Goal: Book appointment/travel/reservation

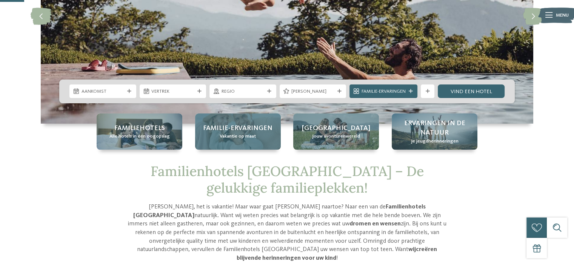
click at [259, 135] on div "Familie-ervaringen Vakantie op maat" at bounding box center [238, 132] width 86 height 36
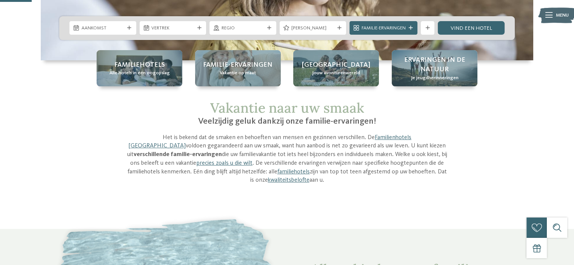
scroll to position [143, 0]
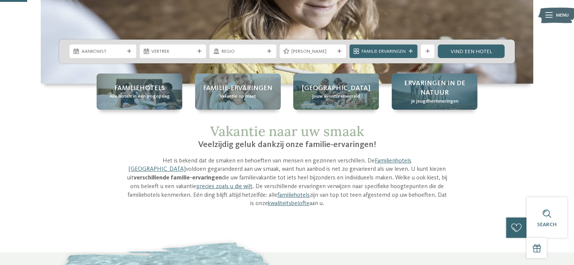
click at [415, 94] on span "Ervaringen in de natuur" at bounding box center [435, 88] width 72 height 19
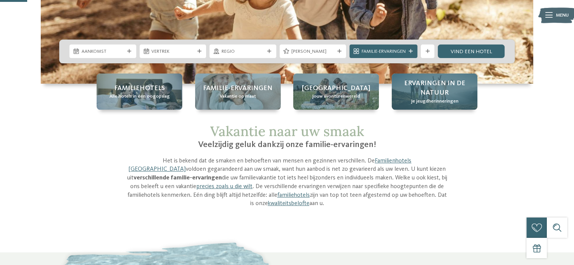
click at [415, 94] on span "Ervaringen in de natuur" at bounding box center [435, 88] width 72 height 19
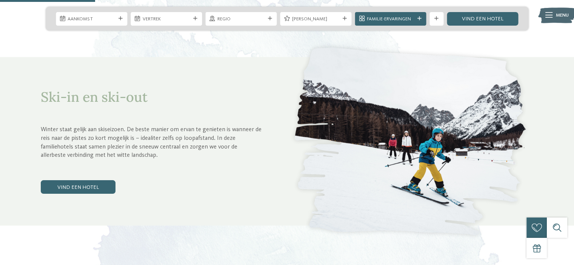
scroll to position [671, 0]
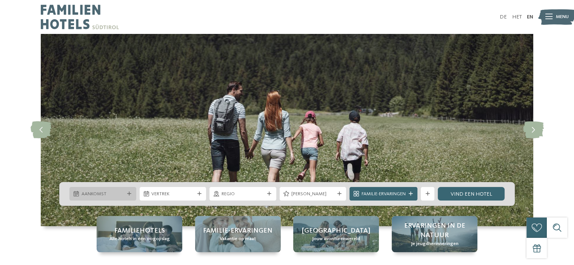
click at [118, 196] on span "Aankomst" at bounding box center [103, 194] width 43 height 7
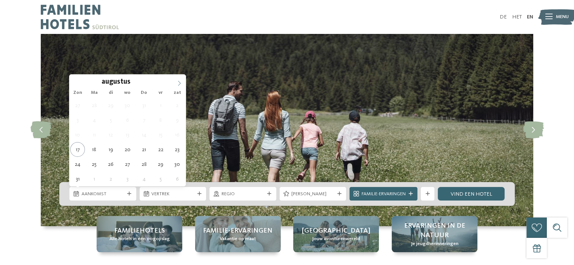
click at [181, 83] on icon at bounding box center [179, 83] width 5 height 5
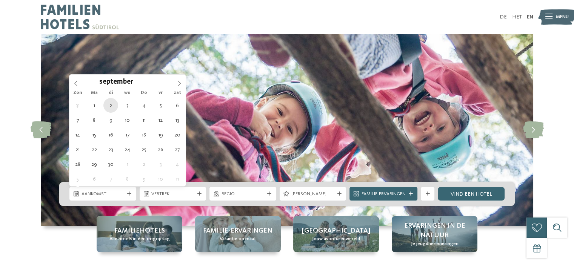
type div "02.09.2025"
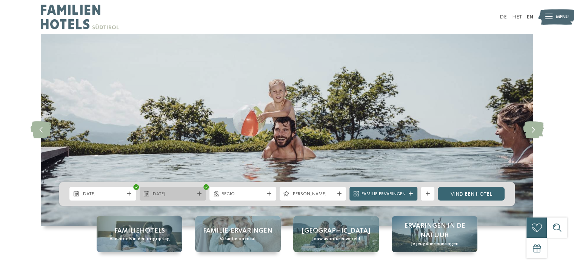
click at [165, 194] on font "02.09.2025" at bounding box center [158, 194] width 14 height 5
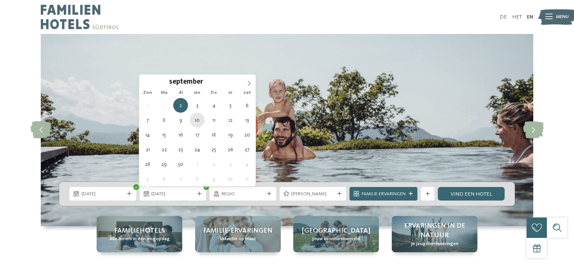
type div "10.09.2025"
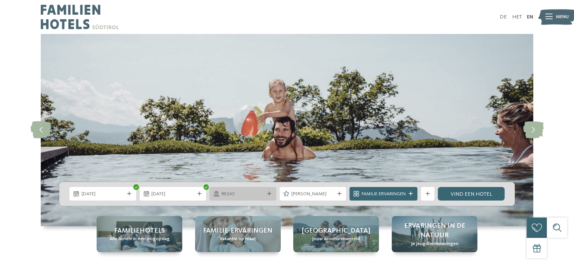
click at [267, 194] on icon at bounding box center [269, 194] width 4 height 4
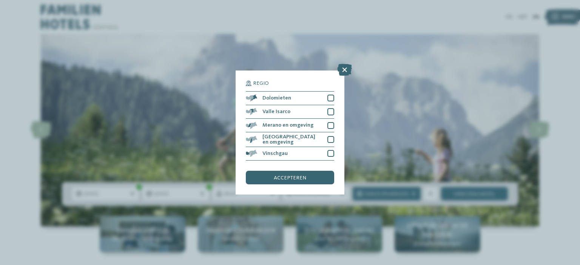
click at [343, 69] on icon at bounding box center [344, 70] width 15 height 12
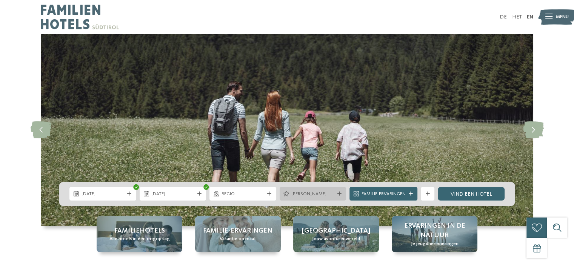
click at [288, 196] on icon at bounding box center [287, 193] width 6 height 5
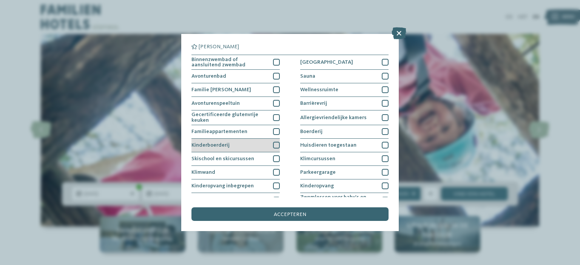
click at [231, 145] on div "Kinderboerderij" at bounding box center [235, 146] width 88 height 14
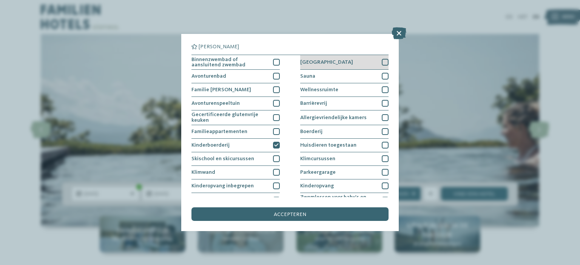
click at [307, 63] on font "[GEOGRAPHIC_DATA]" at bounding box center [326, 62] width 53 height 5
click at [307, 74] on font "Sauna" at bounding box center [307, 76] width 15 height 5
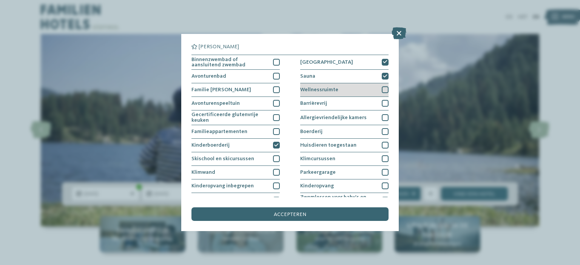
click at [311, 89] on font "Wellnessruimte" at bounding box center [319, 89] width 38 height 5
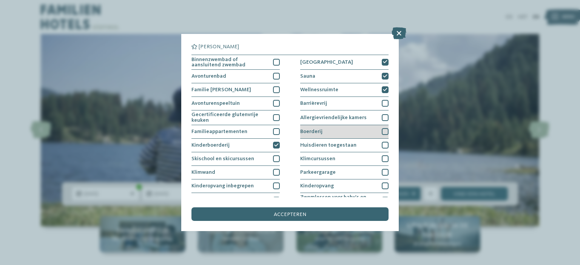
click at [308, 128] on div "Boerderij" at bounding box center [344, 132] width 88 height 14
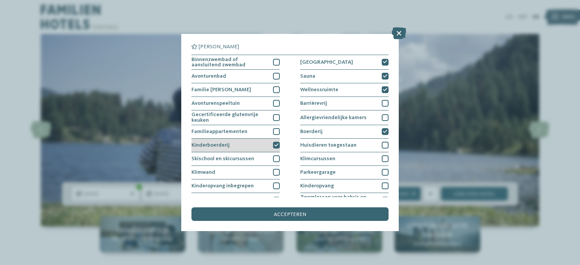
click at [274, 144] on icon at bounding box center [276, 145] width 5 height 4
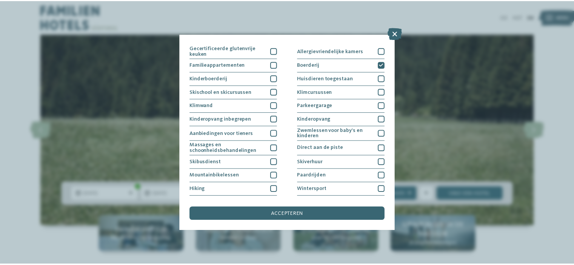
scroll to position [69, 0]
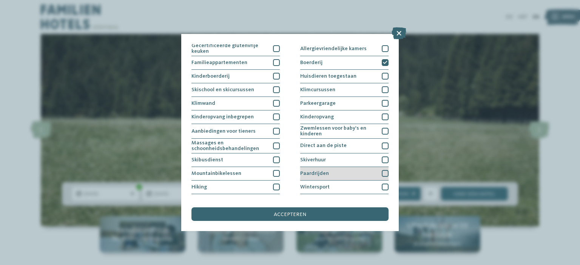
click at [382, 171] on div at bounding box center [385, 173] width 7 height 7
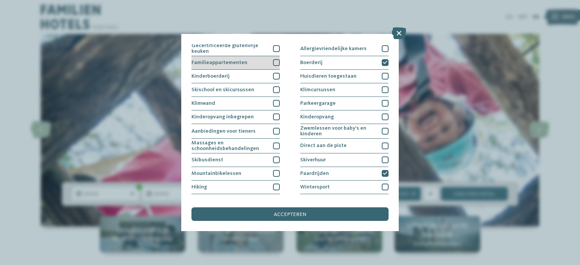
click at [273, 62] on div at bounding box center [276, 62] width 7 height 7
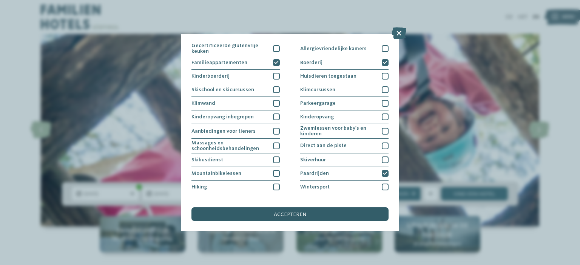
click at [305, 214] on font "accepteren" at bounding box center [290, 214] width 32 height 5
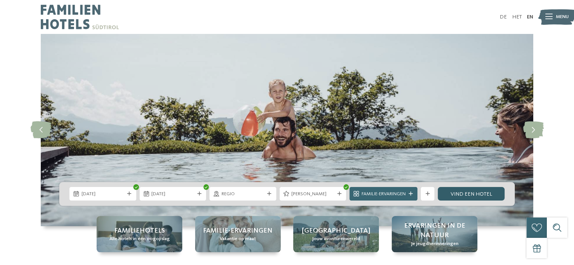
click at [444, 194] on link "Vind een hotel" at bounding box center [471, 194] width 67 height 14
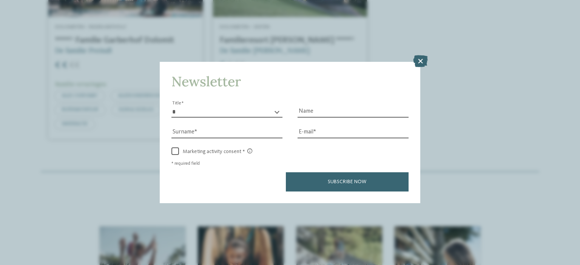
scroll to position [346, 0]
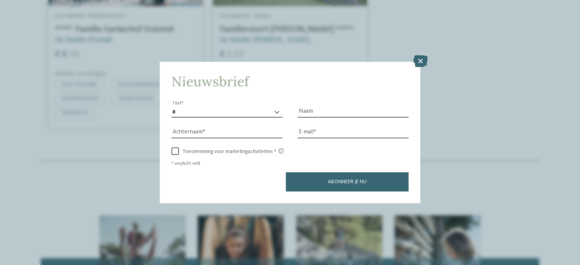
drag, startPoint x: 577, startPoint y: 72, endPoint x: 551, endPoint y: 61, distance: 28.4
click at [551, 61] on html "Een momentje - de website wordt geladen... DE HET Menu" at bounding box center [290, 103] width 580 height 898
click at [421, 59] on icon at bounding box center [420, 61] width 15 height 12
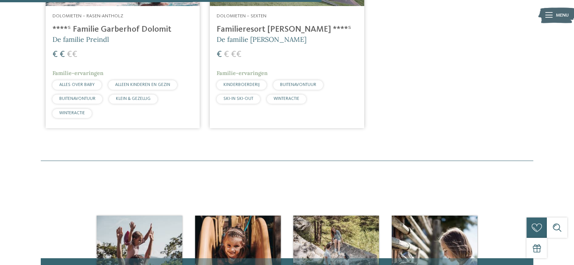
click at [553, 16] on img at bounding box center [556, 15] width 37 height 19
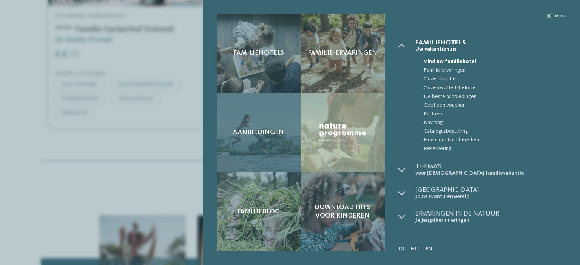
click at [238, 137] on div "Aanbiedingen" at bounding box center [259, 132] width 84 height 79
click at [255, 125] on div "Aanbiedingen" at bounding box center [259, 132] width 84 height 79
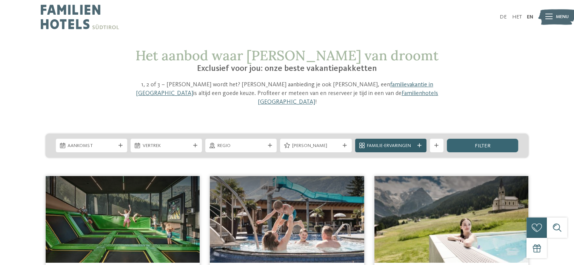
click at [421, 139] on div "Familie-ervaringen" at bounding box center [390, 146] width 71 height 14
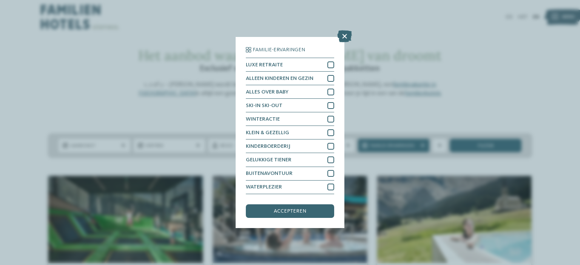
click at [344, 34] on icon at bounding box center [344, 37] width 15 height 12
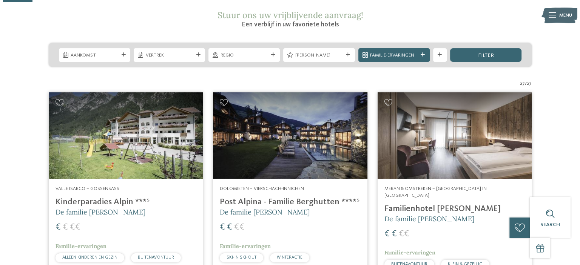
scroll to position [100, 0]
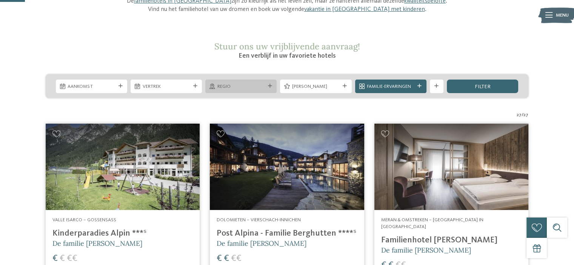
click at [255, 84] on span "Regio" at bounding box center [241, 86] width 48 height 7
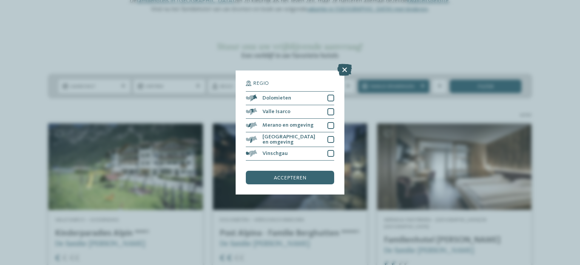
click at [345, 68] on icon at bounding box center [344, 70] width 15 height 12
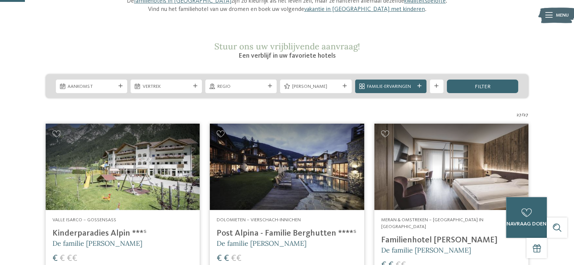
drag, startPoint x: 362, startPoint y: 85, endPoint x: 379, endPoint y: 51, distance: 38.7
click at [379, 51] on h2 "Stuur ons uw vrijblijvende aanvraag!" at bounding box center [287, 46] width 323 height 10
click at [560, 13] on font "Menu" at bounding box center [562, 15] width 13 height 5
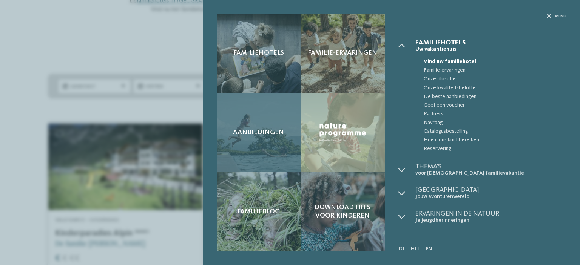
click at [264, 131] on font "Aanbiedingen" at bounding box center [258, 132] width 51 height 7
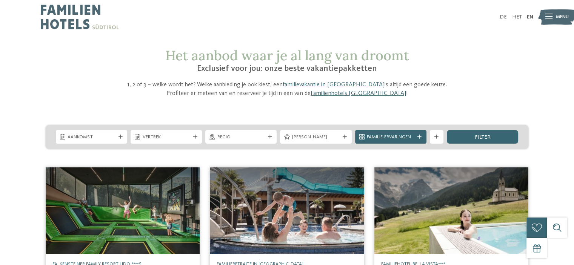
click at [319, 92] on font "Familienhotels [GEOGRAPHIC_DATA]" at bounding box center [359, 94] width 96 height 6
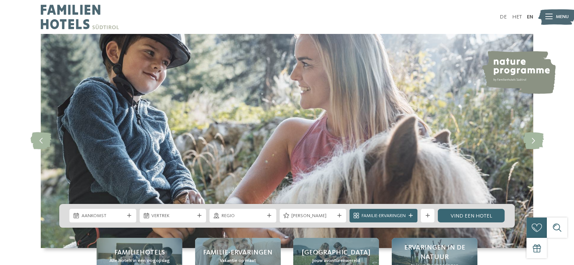
click at [553, 17] on img at bounding box center [556, 17] width 37 height 19
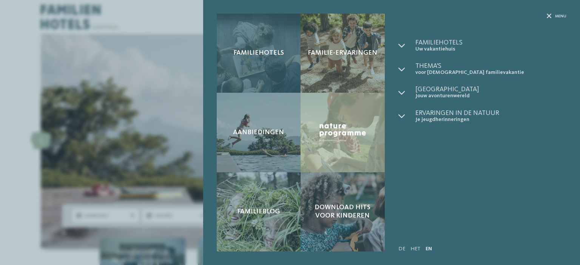
click at [250, 57] on div "Familiehotels" at bounding box center [259, 53] width 84 height 79
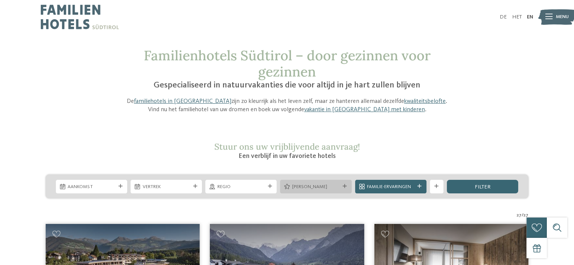
click at [312, 185] on font "Mijn wensen" at bounding box center [309, 187] width 35 height 5
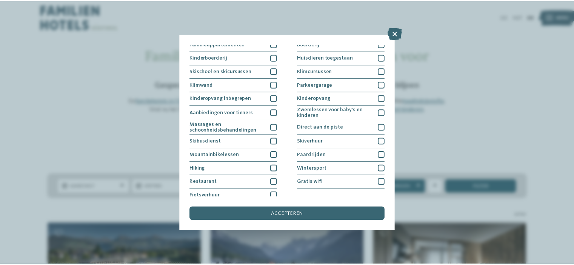
scroll to position [92, 0]
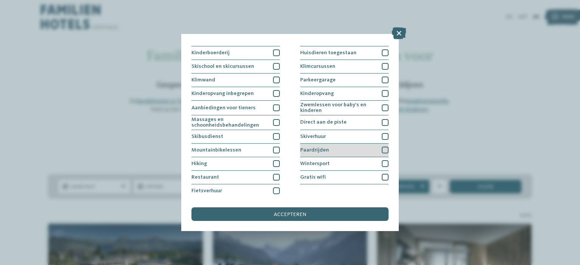
click at [382, 150] on div at bounding box center [385, 150] width 7 height 7
click at [289, 214] on font "accepteren" at bounding box center [290, 214] width 32 height 5
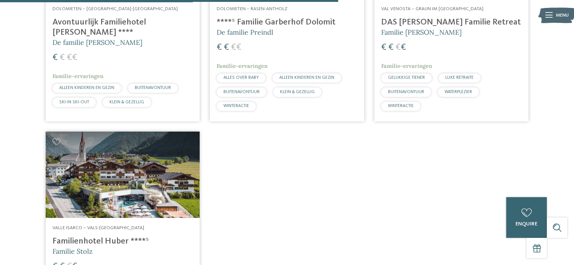
scroll to position [817, 0]
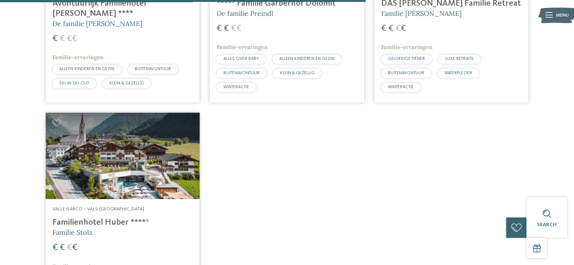
click at [95, 219] on font "Familienhotel Huber ****ˢ" at bounding box center [100, 223] width 97 height 8
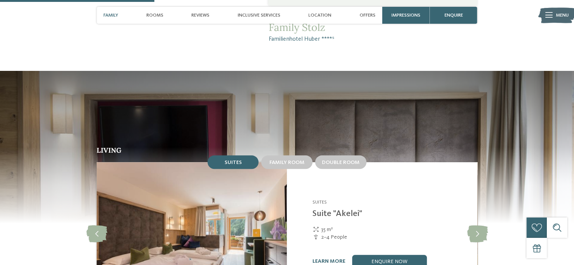
scroll to position [723, 0]
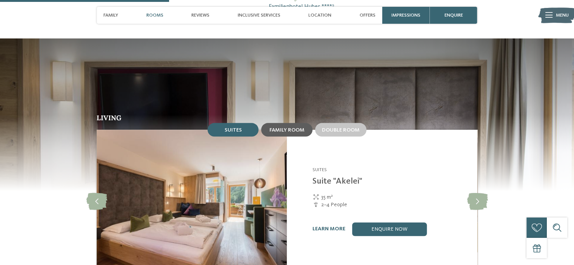
click at [276, 128] on span "Family room" at bounding box center [287, 130] width 35 height 5
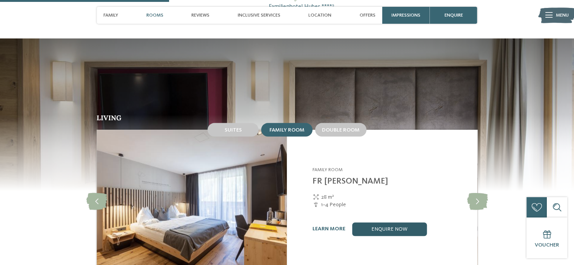
click at [380, 223] on link "enquire now" at bounding box center [389, 230] width 75 height 14
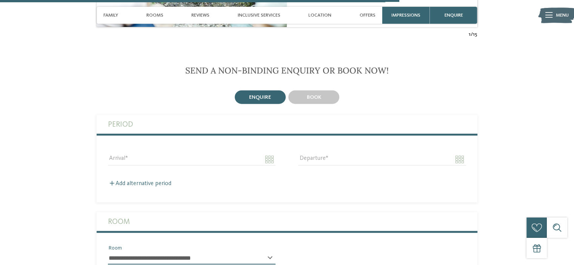
scroll to position [1759, 0]
